Goal: Check status: Check status

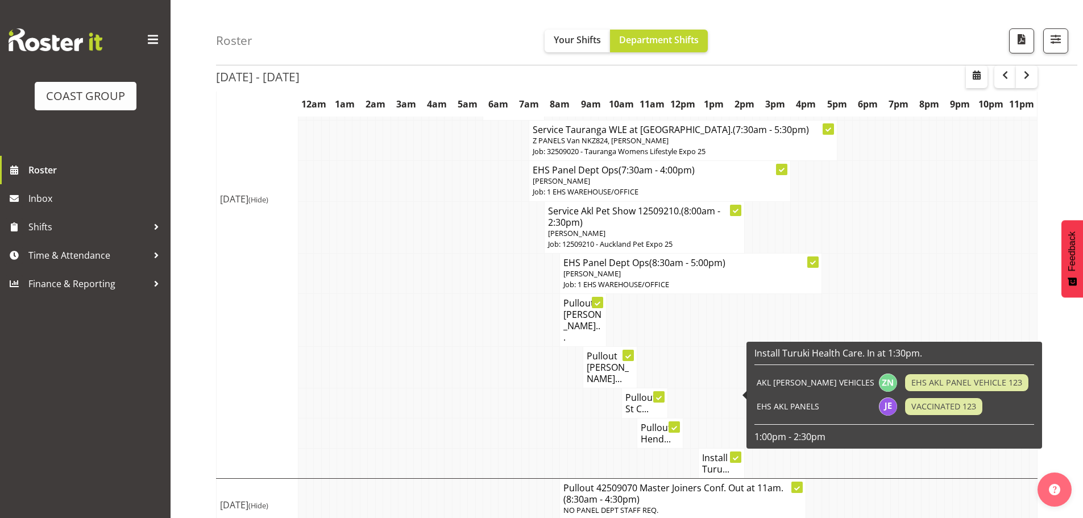
scroll to position [878, 0]
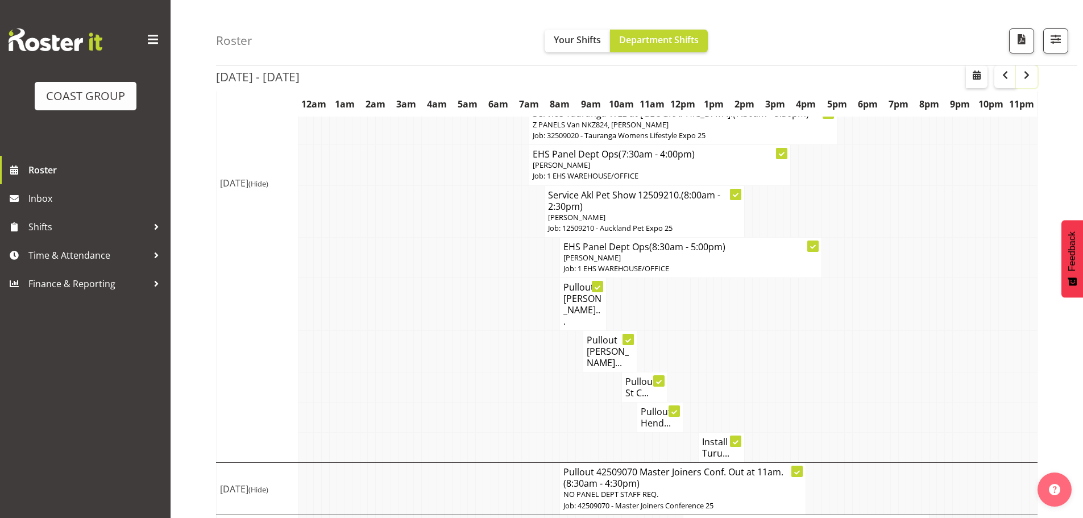
click at [1029, 77] on span "button" at bounding box center [1027, 75] width 14 height 14
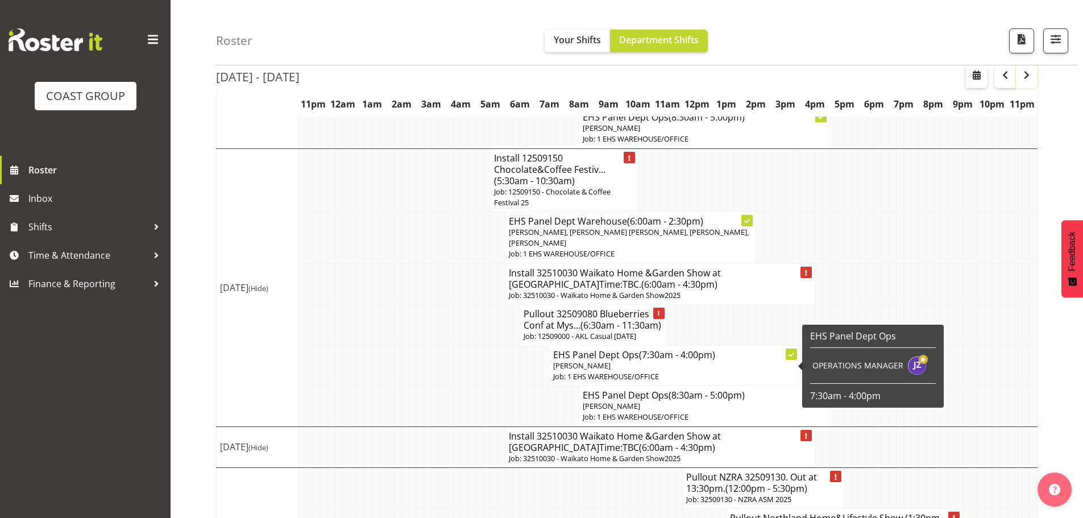
scroll to position [1097, 0]
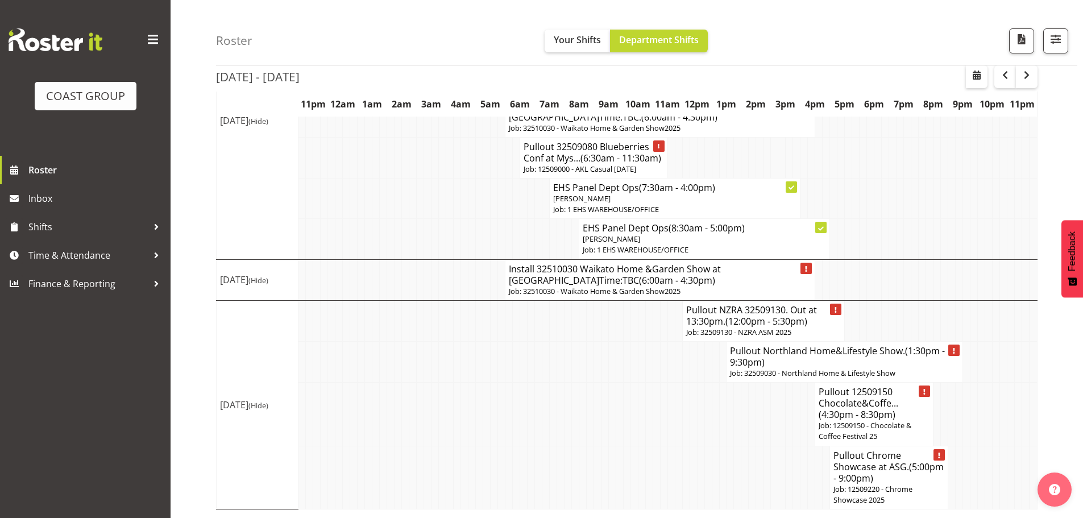
click at [1036, 80] on button "button" at bounding box center [1027, 76] width 22 height 23
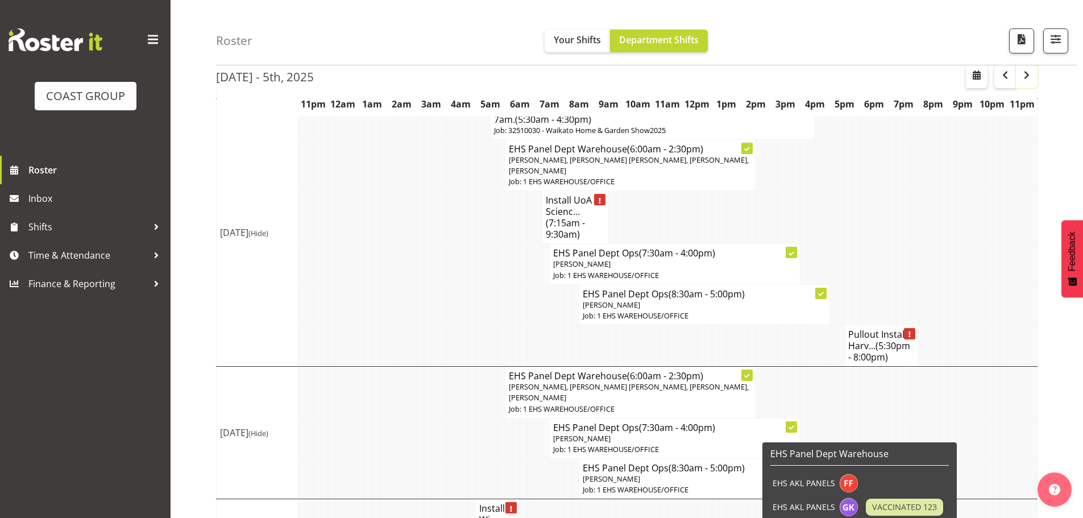
scroll to position [468, 0]
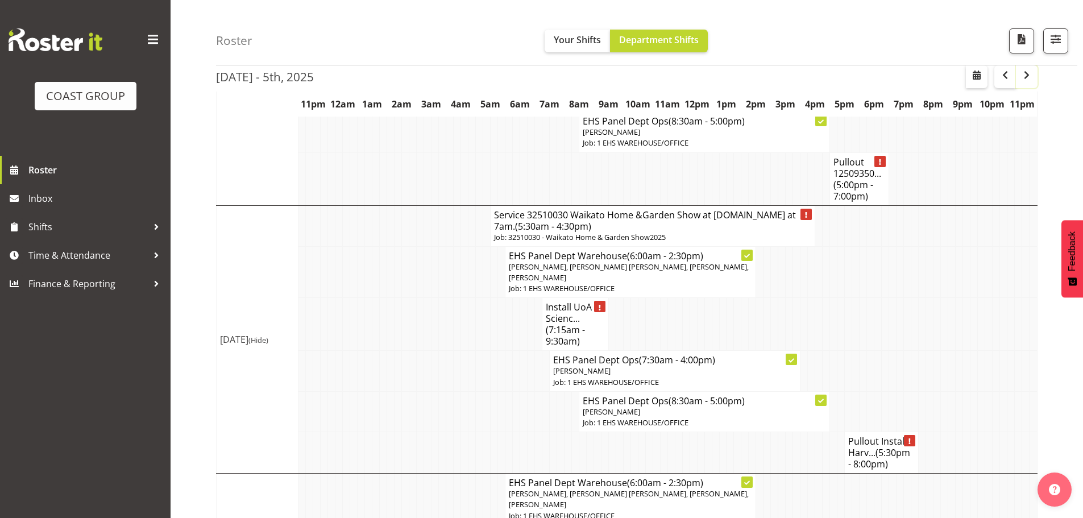
click at [1028, 81] on span "button" at bounding box center [1027, 75] width 14 height 14
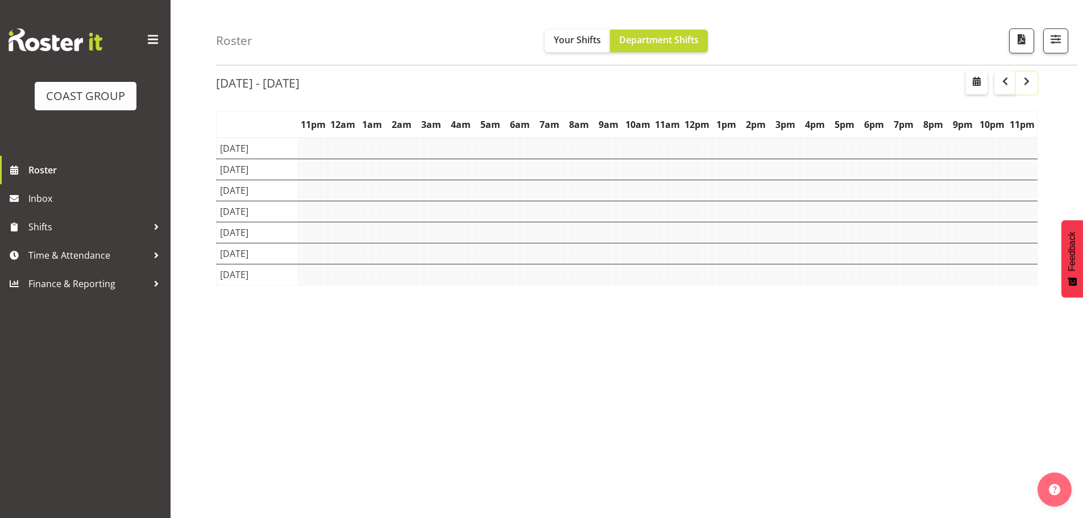
scroll to position [41, 0]
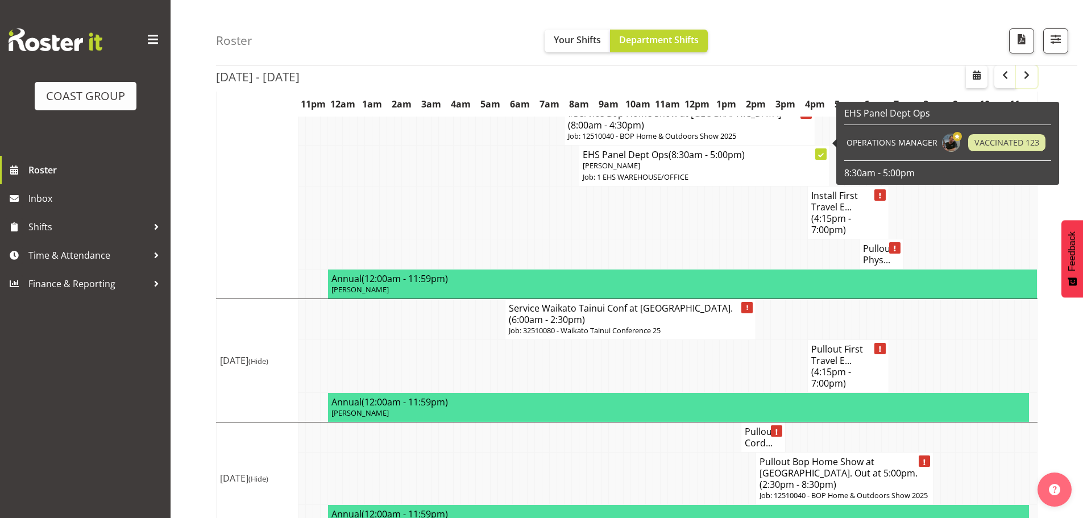
scroll to position [1141, 0]
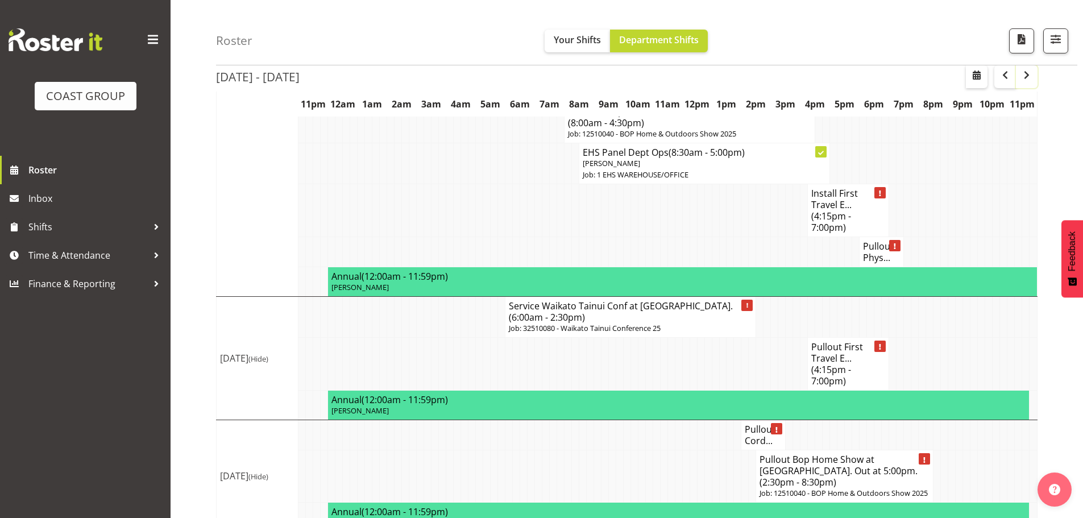
click at [1034, 77] on button "button" at bounding box center [1027, 76] width 22 height 23
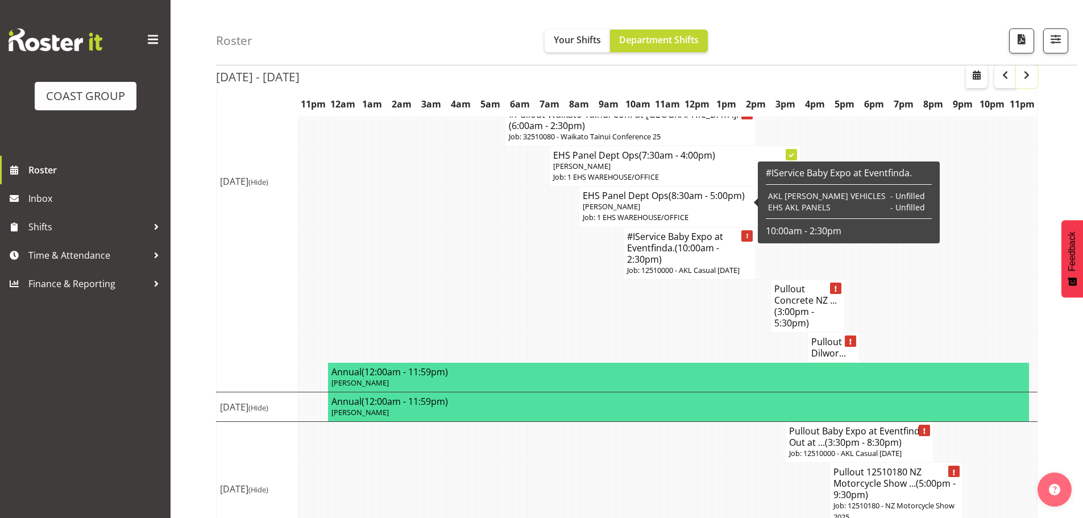
scroll to position [1287, 0]
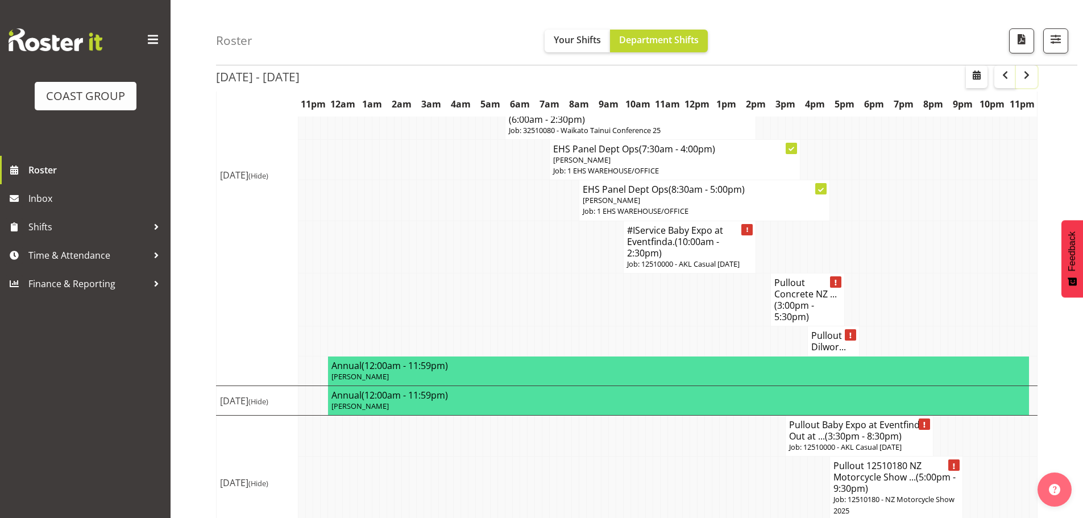
click at [1036, 78] on button "button" at bounding box center [1027, 76] width 22 height 23
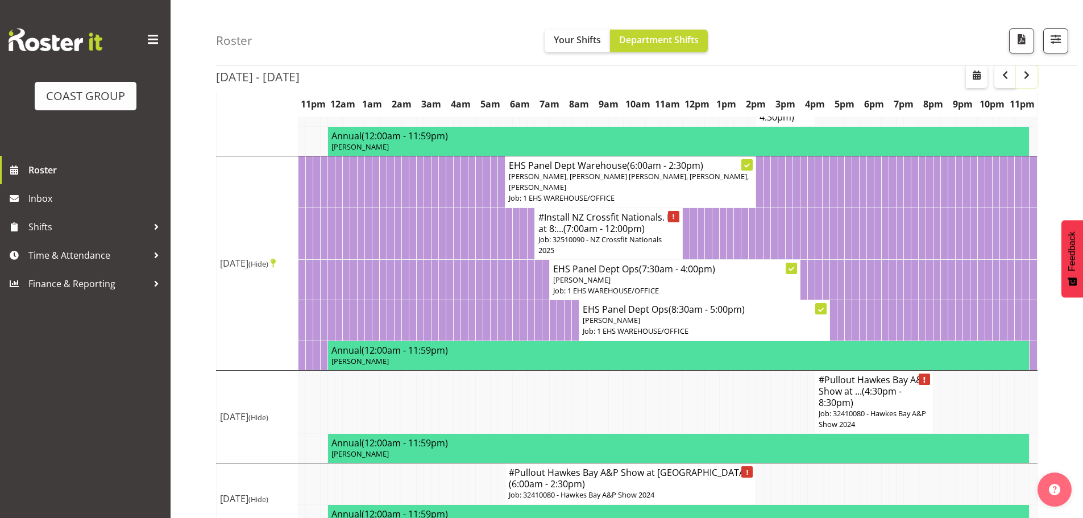
scroll to position [1139, 0]
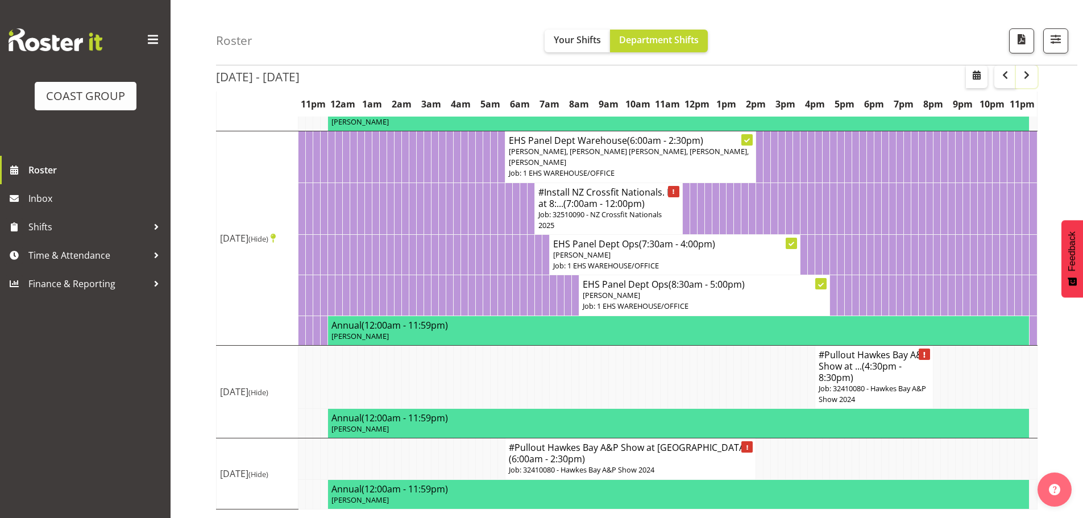
click at [1025, 70] on span "button" at bounding box center [1027, 75] width 14 height 14
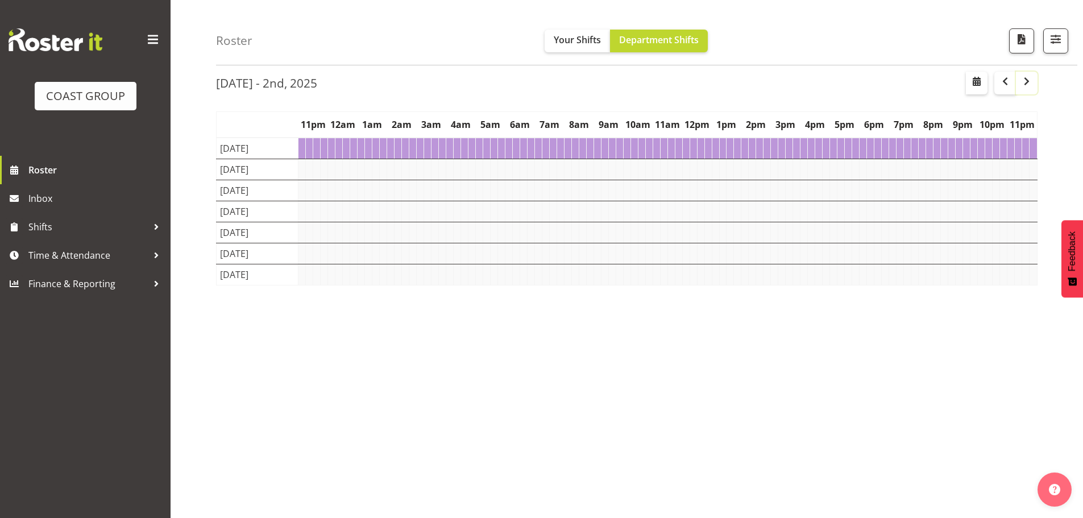
scroll to position [41, 0]
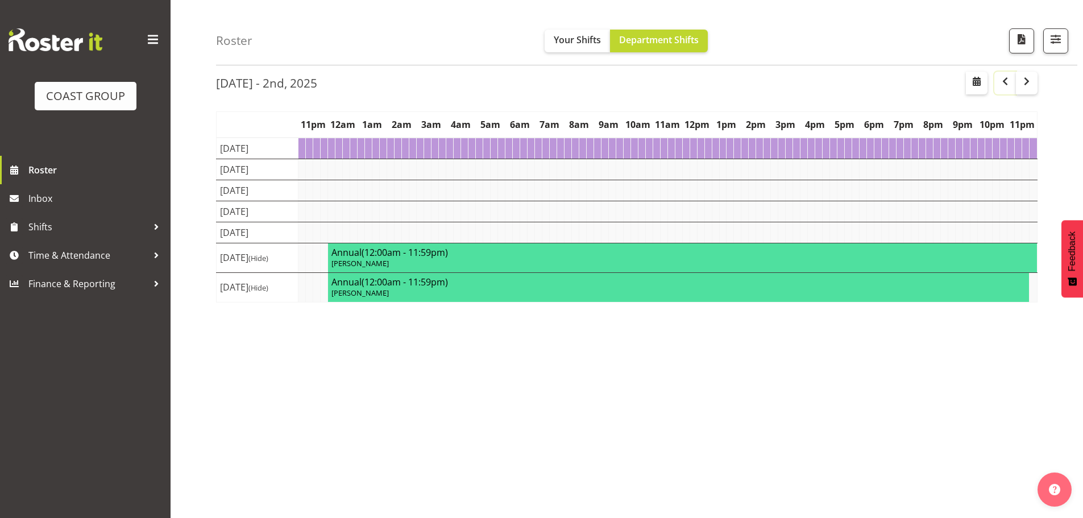
click at [1003, 84] on button "button" at bounding box center [1005, 83] width 22 height 23
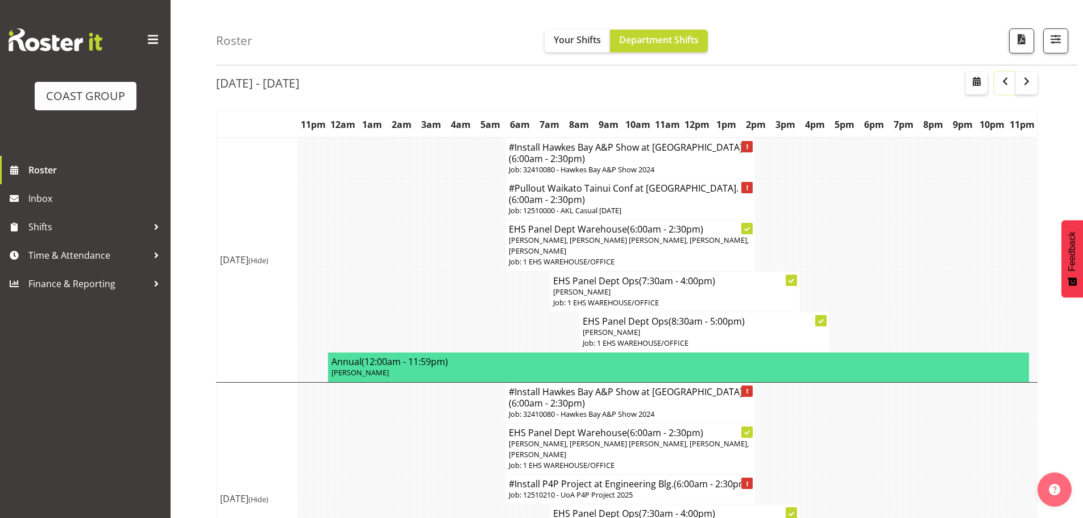
scroll to position [922, 0]
